Goal: Navigation & Orientation: Go to known website

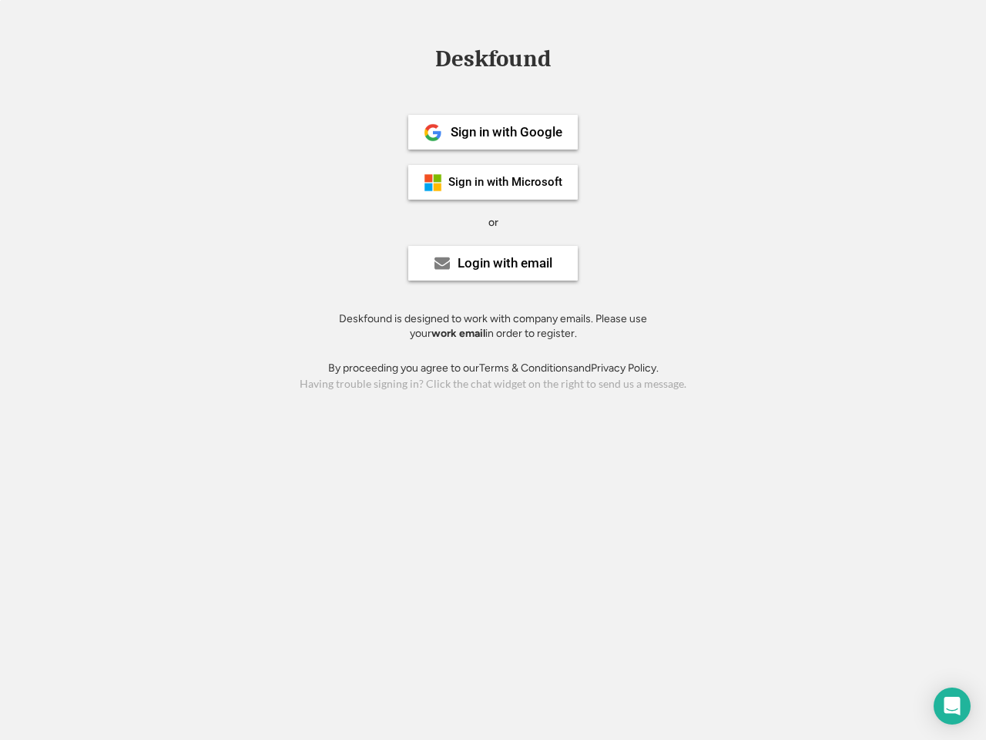
click at [493, 220] on div "or" at bounding box center [494, 222] width 10 height 15
click at [493, 62] on div "Deskfound" at bounding box center [493, 59] width 131 height 24
click at [422, 58] on div "Deskfound" at bounding box center [493, 61] width 986 height 29
click at [493, 62] on div "Deskfound" at bounding box center [493, 59] width 131 height 24
click at [493, 222] on div "or" at bounding box center [494, 222] width 10 height 15
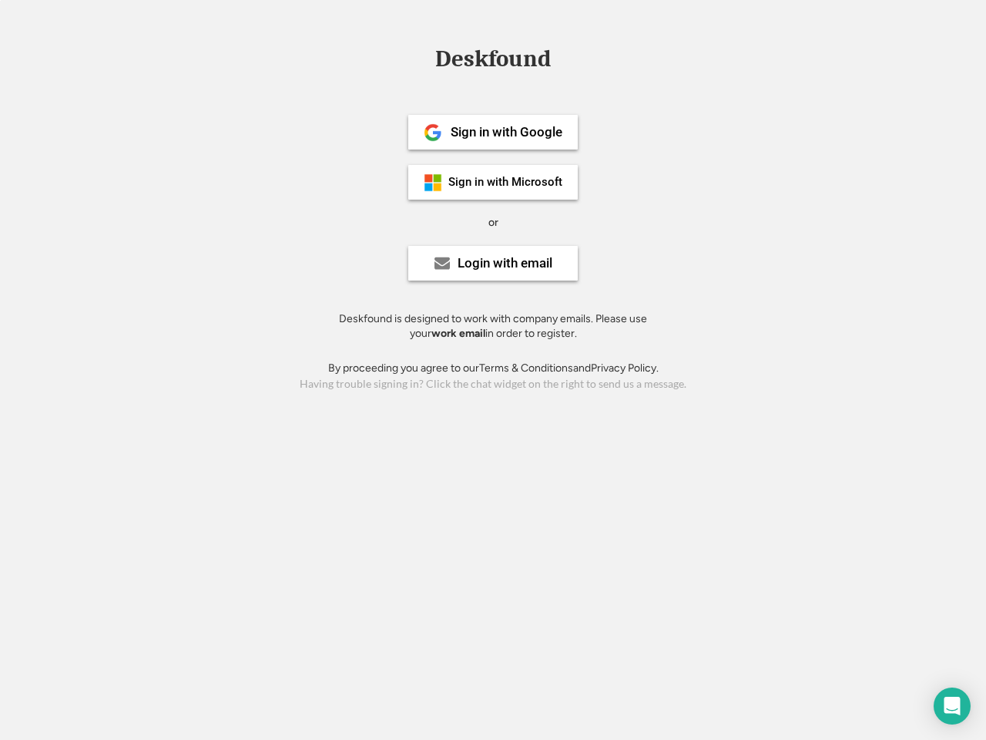
click at [493, 132] on div "Sign in with Google" at bounding box center [507, 132] width 112 height 13
click at [506, 132] on div "Sign in with Google" at bounding box center [507, 132] width 112 height 13
click at [433, 133] on img at bounding box center [433, 132] width 18 height 18
click at [493, 182] on div "Sign in with Microsoft" at bounding box center [505, 182] width 114 height 12
click at [506, 182] on div "Sign in with Microsoft" at bounding box center [505, 182] width 114 height 12
